Goal: Task Accomplishment & Management: Complete application form

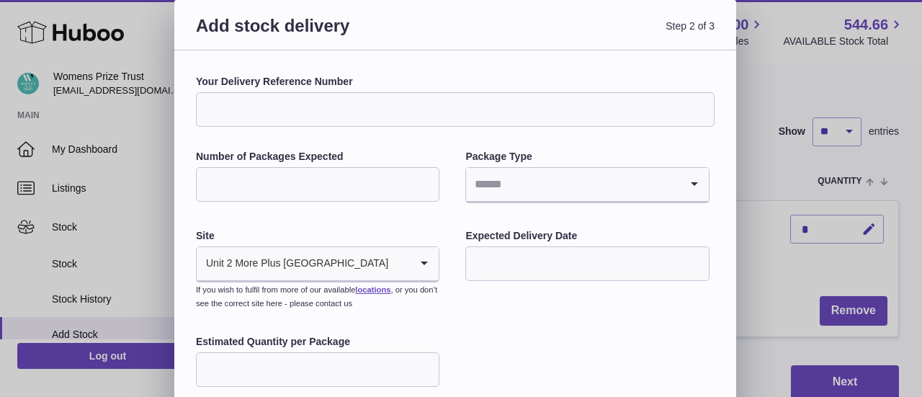
scroll to position [144, 0]
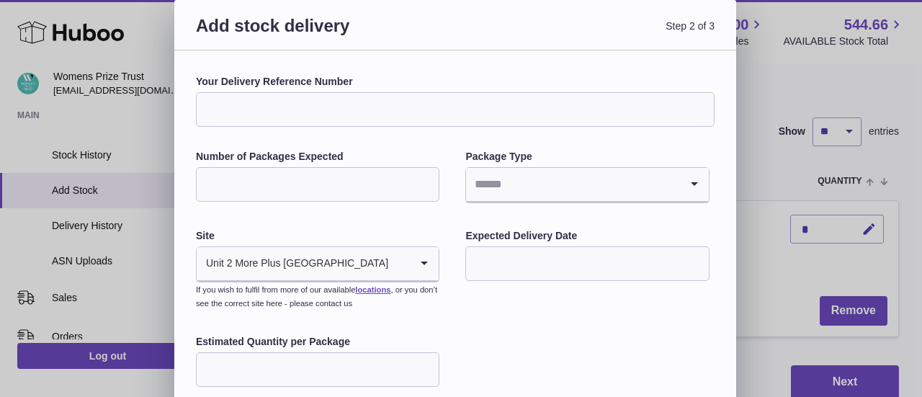
click at [303, 97] on input "Your Delivery Reference Number" at bounding box center [455, 109] width 519 height 35
paste input "*****"
click at [238, 110] on input "**********" at bounding box center [455, 109] width 519 height 35
type input "**********"
click at [246, 178] on input "Number of Packages Expected" at bounding box center [318, 184] width 244 height 35
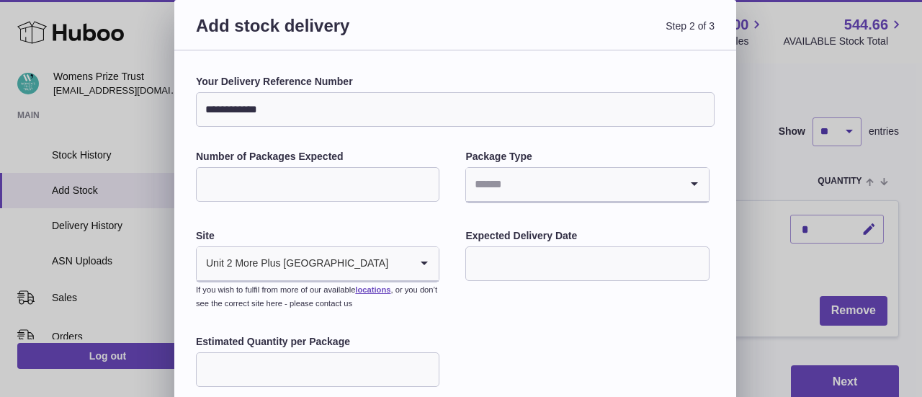
type input "*"
click at [482, 183] on input "Search for option" at bounding box center [572, 184] width 213 height 33
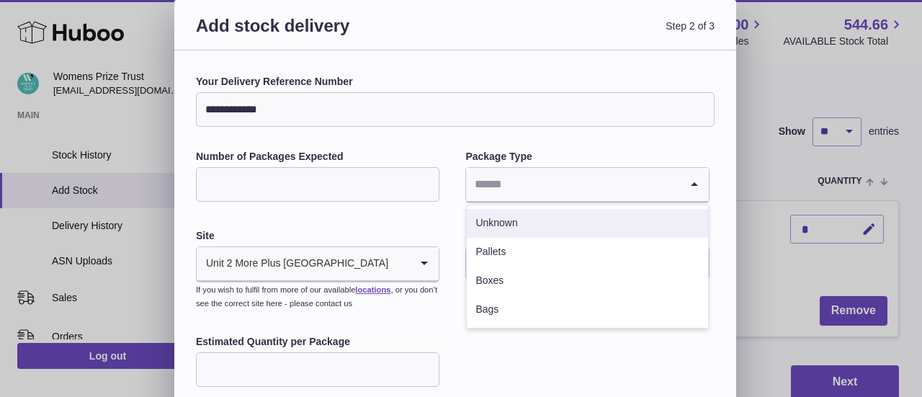
click at [513, 224] on li "Unknown" at bounding box center [587, 223] width 241 height 29
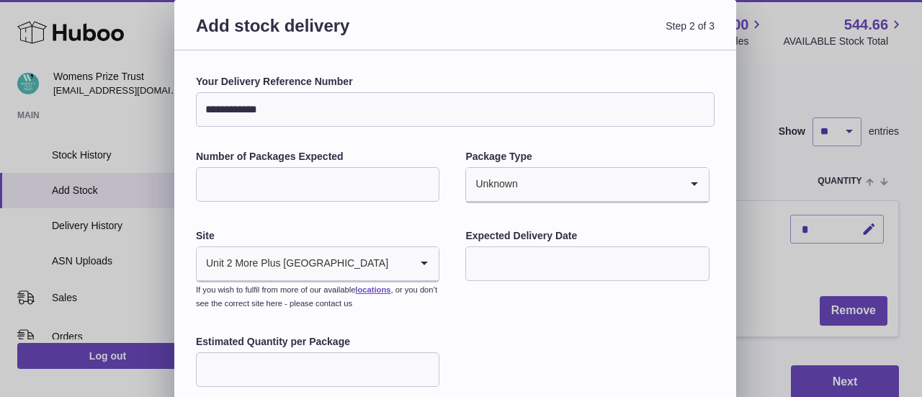
click at [277, 262] on div "Unit 2 More Plus [GEOGRAPHIC_DATA]" at bounding box center [303, 263] width 213 height 33
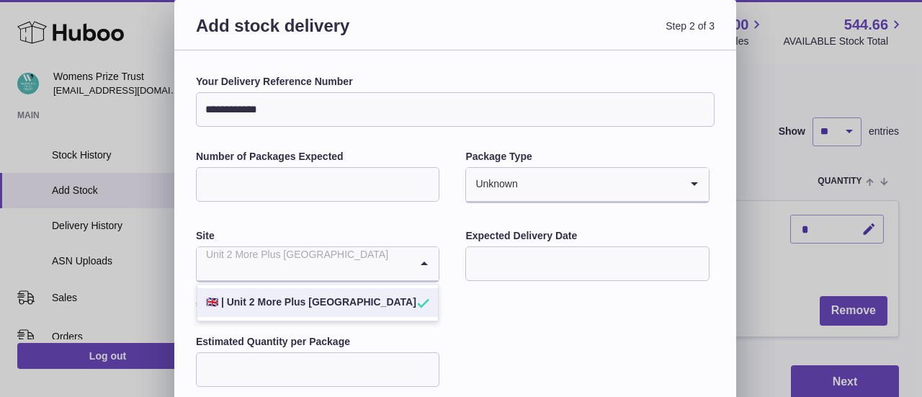
click at [277, 262] on input "Search for option" at bounding box center [303, 263] width 213 height 33
click at [289, 218] on div "**********" at bounding box center [455, 250] width 519 height 350
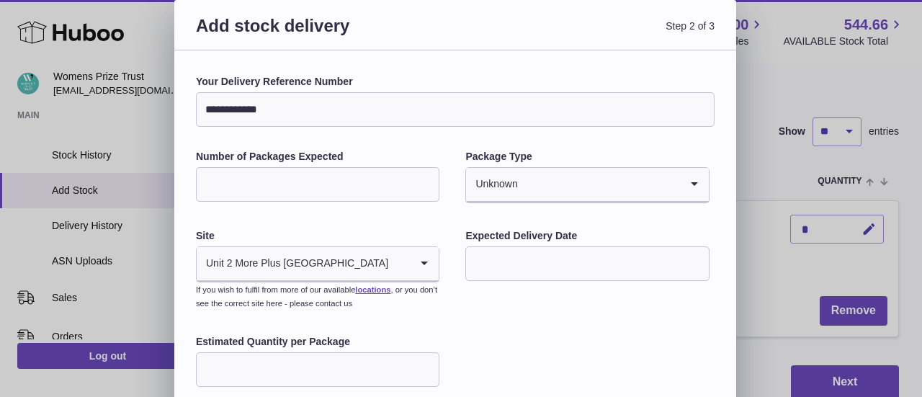
click at [526, 263] on input "text" at bounding box center [587, 263] width 244 height 35
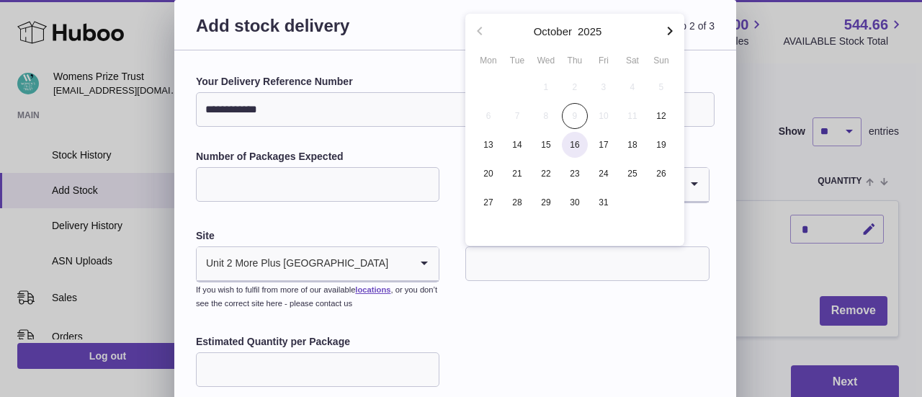
click at [572, 143] on span "16" at bounding box center [575, 145] width 26 height 26
type input "**********"
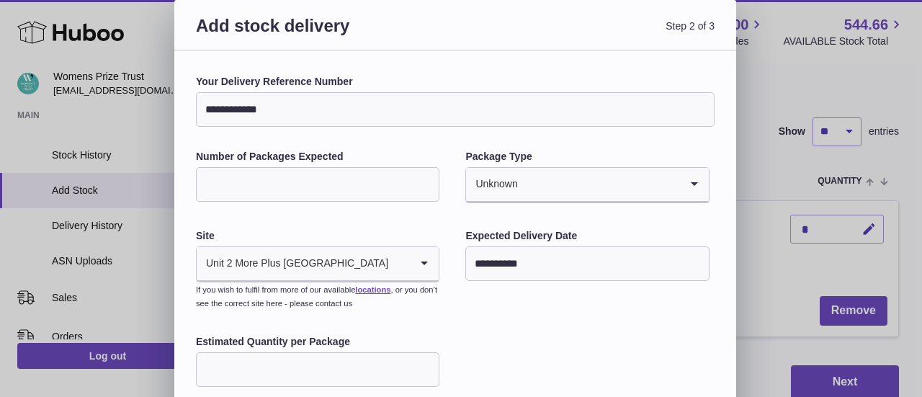
scroll to position [72, 0]
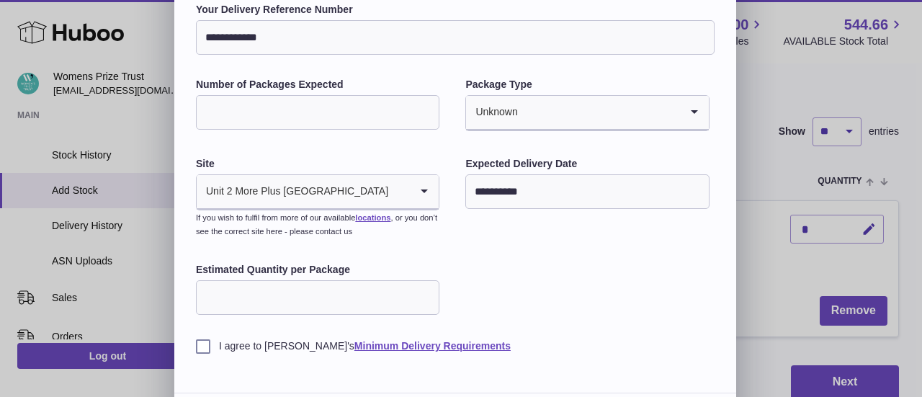
click at [315, 302] on input "Estimated Quantity per Package" at bounding box center [318, 297] width 244 height 35
type input "*"
click at [208, 341] on label "I agree to [PERSON_NAME]'s Minimum Delivery Requirements" at bounding box center [455, 346] width 519 height 14
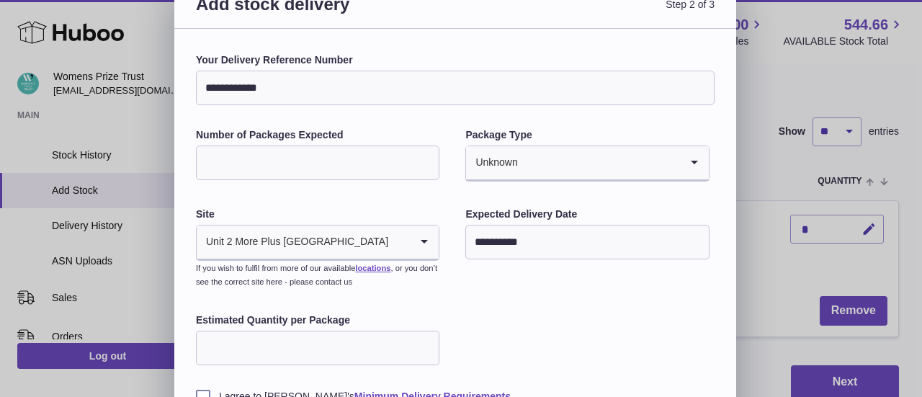
scroll to position [0, 0]
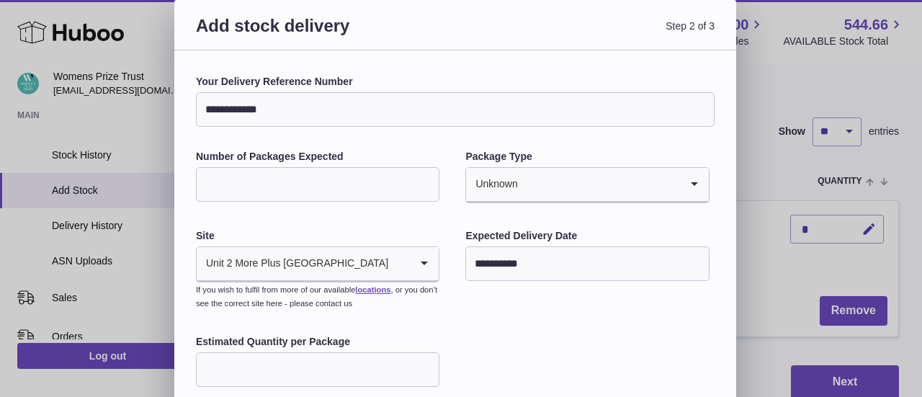
drag, startPoint x: 365, startPoint y: 102, endPoint x: 199, endPoint y: 90, distance: 166.8
click at [199, 90] on div "**********" at bounding box center [455, 101] width 519 height 52
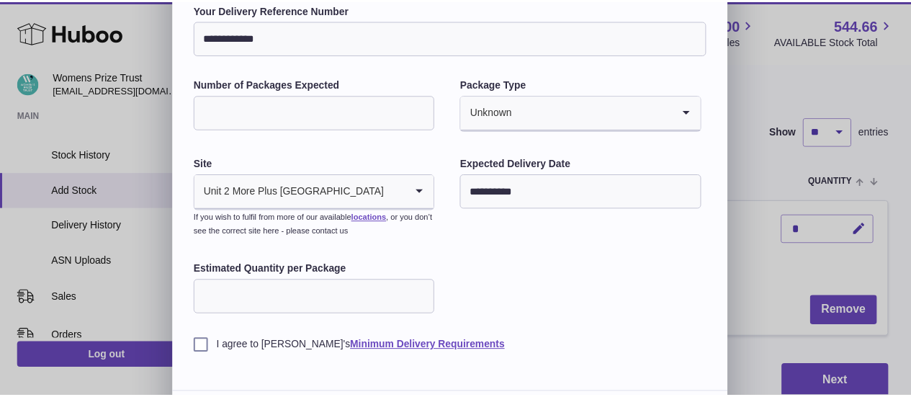
scroll to position [116, 0]
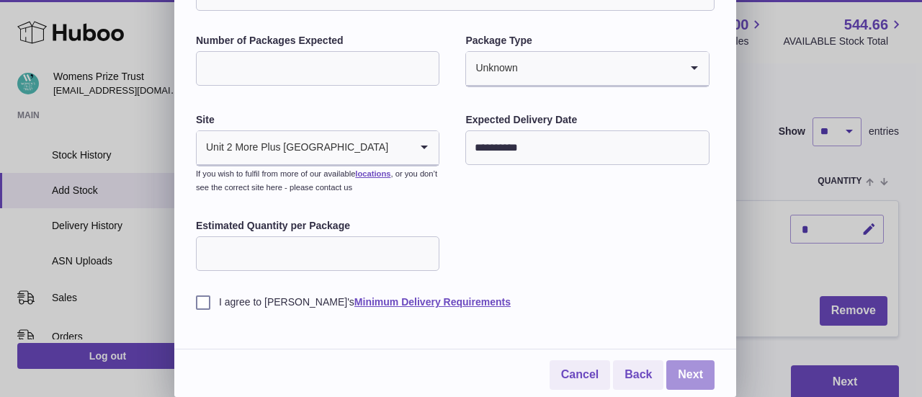
drag, startPoint x: 684, startPoint y: 375, endPoint x: 677, endPoint y: 293, distance: 82.4
click at [684, 375] on link "Next" at bounding box center [690, 375] width 48 height 30
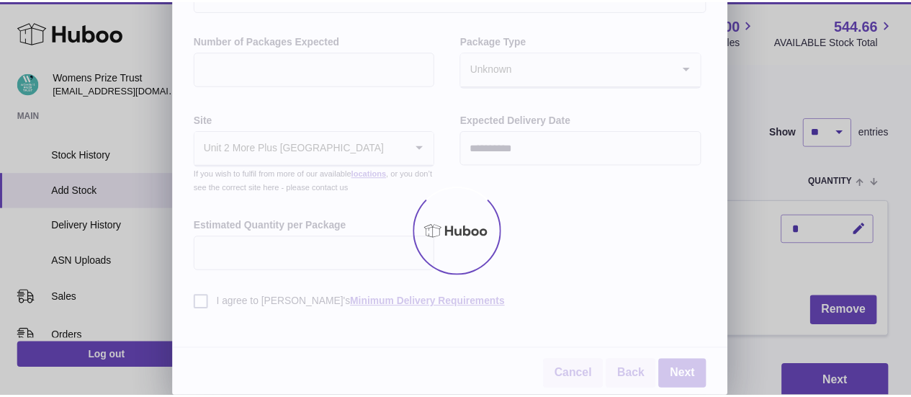
scroll to position [0, 0]
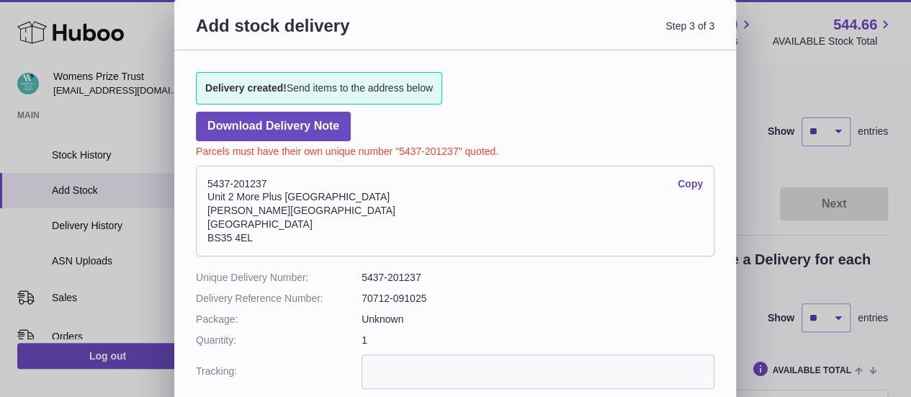
drag, startPoint x: 259, startPoint y: 234, endPoint x: 202, endPoint y: 179, distance: 79.5
click at [202, 179] on address "5437-201237 Copy [STREET_ADDRESS][PERSON_NAME]" at bounding box center [455, 211] width 519 height 91
click at [323, 205] on address "5437-201237 Copy [STREET_ADDRESS][PERSON_NAME]" at bounding box center [455, 211] width 519 height 91
drag, startPoint x: 255, startPoint y: 238, endPoint x: 206, endPoint y: 185, distance: 71.9
click at [206, 185] on address "5437-201237 Copy [STREET_ADDRESS][PERSON_NAME]" at bounding box center [455, 211] width 519 height 91
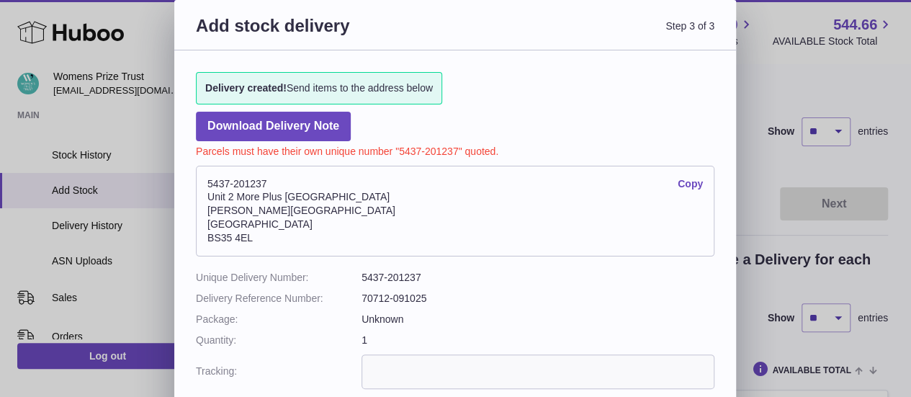
drag, startPoint x: 563, startPoint y: 194, endPoint x: 630, endPoint y: 195, distance: 66.3
click at [563, 194] on address "5437-201237 Copy [STREET_ADDRESS][PERSON_NAME]" at bounding box center [455, 211] width 519 height 91
click at [697, 182] on link "Copy" at bounding box center [690, 184] width 25 height 14
copy address "5437-201237 Copy Unit 2 [GEOGRAPHIC_DATA][STREET_ADDRESS][PERSON_NAME]"
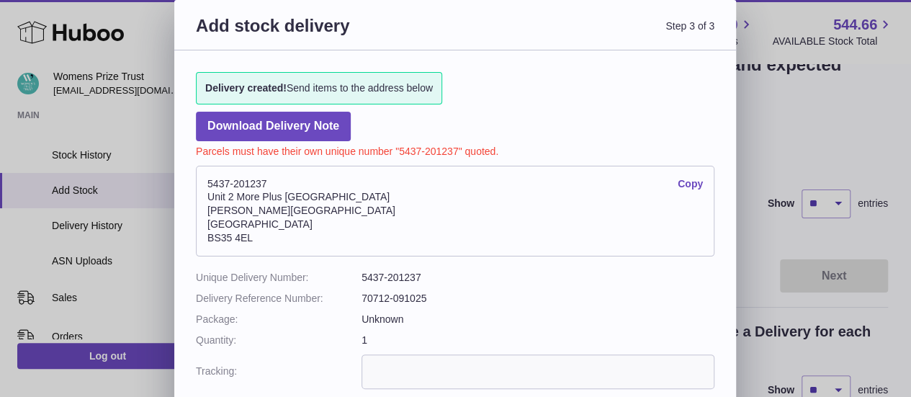
scroll to position [72, 0]
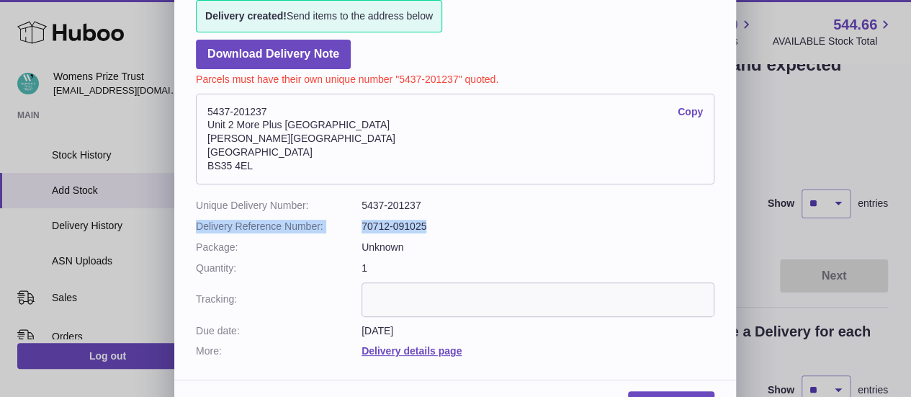
drag, startPoint x: 197, startPoint y: 223, endPoint x: 440, endPoint y: 221, distance: 242.1
click at [440, 221] on dl "Unique Delivery Number: 5437-201237 Delivery Reference Number: 70712-091025 Pac…" at bounding box center [455, 278] width 519 height 159
copy dl "Delivery Reference Number: 70712-091025"
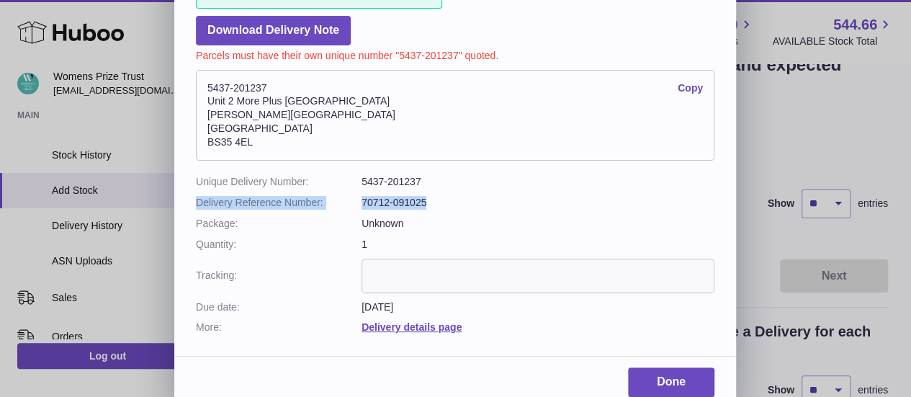
scroll to position [107, 0]
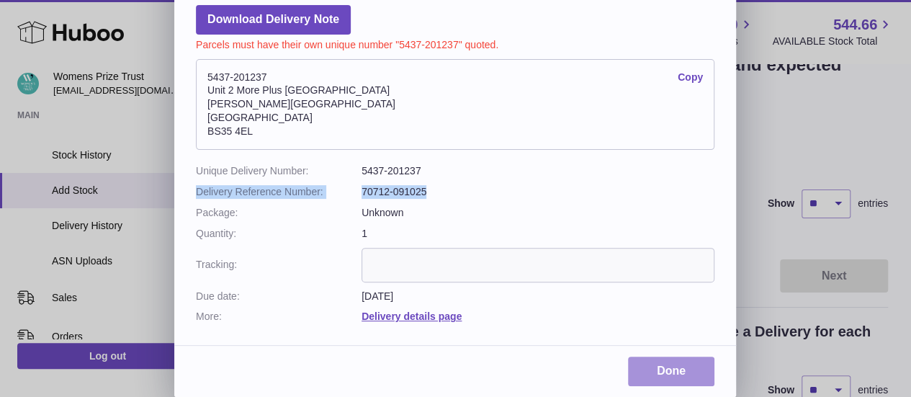
click at [677, 372] on link "Done" at bounding box center [671, 372] width 86 height 30
